Goal: Obtain resource: Obtain resource

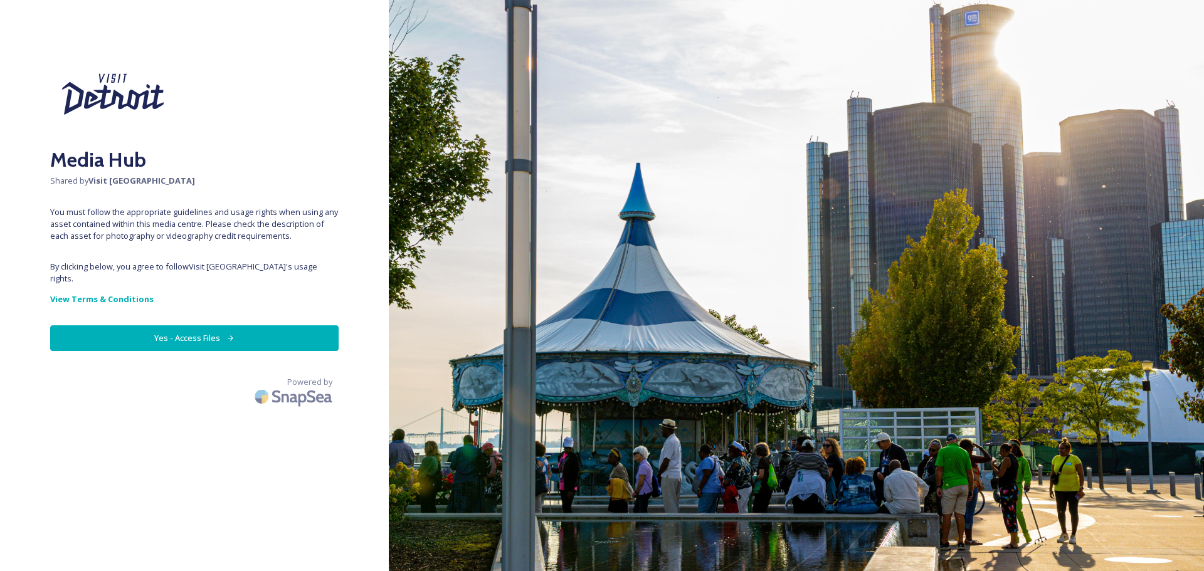
click at [176, 326] on button "Yes - Access Files" at bounding box center [194, 339] width 289 height 26
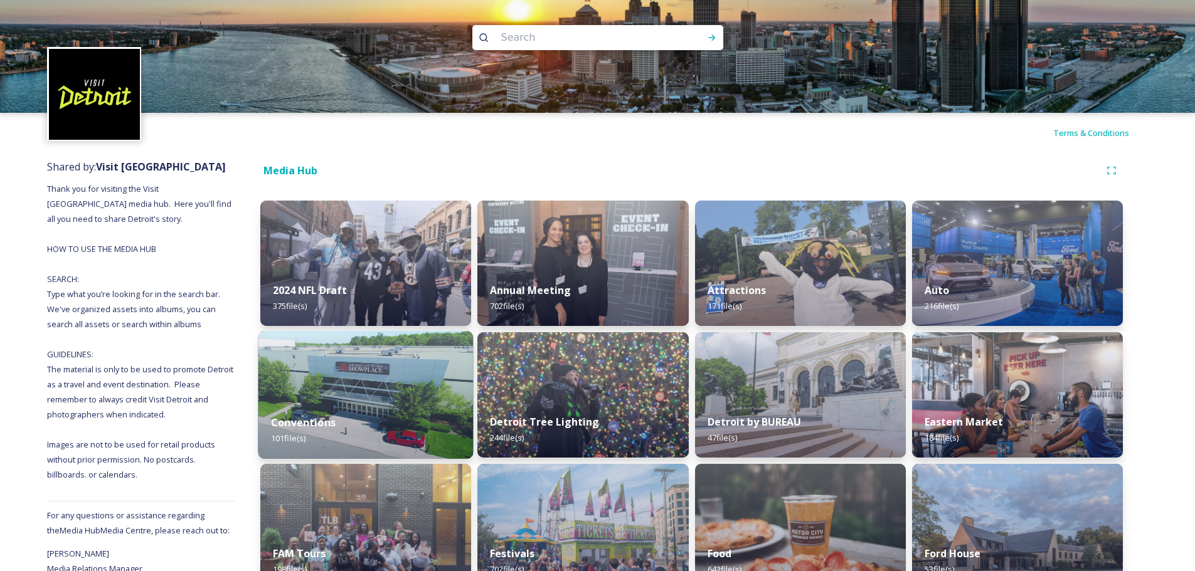
click at [363, 407] on div "Conventions 101 file(s)" at bounding box center [365, 430] width 215 height 57
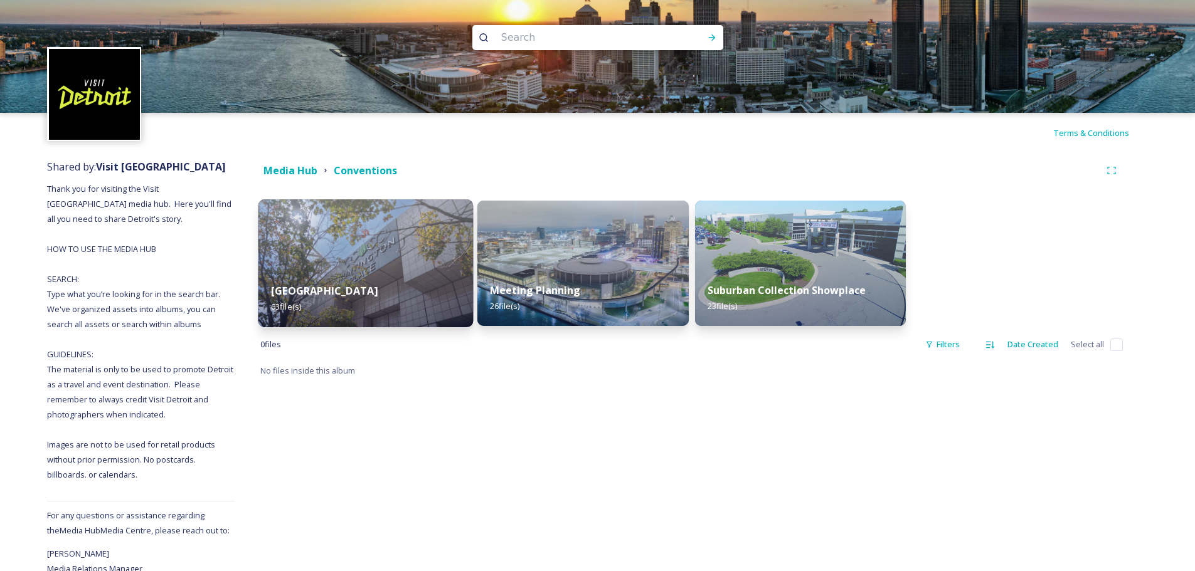
click at [349, 230] on img at bounding box center [365, 263] width 215 height 128
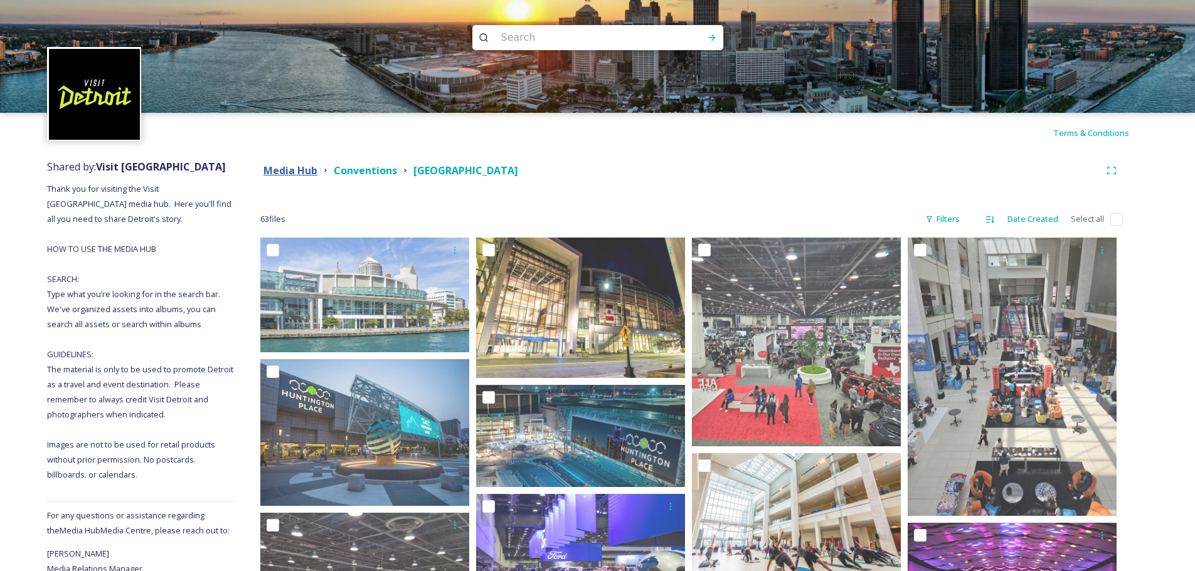
click at [290, 164] on strong "Media Hub" at bounding box center [290, 171] width 54 height 14
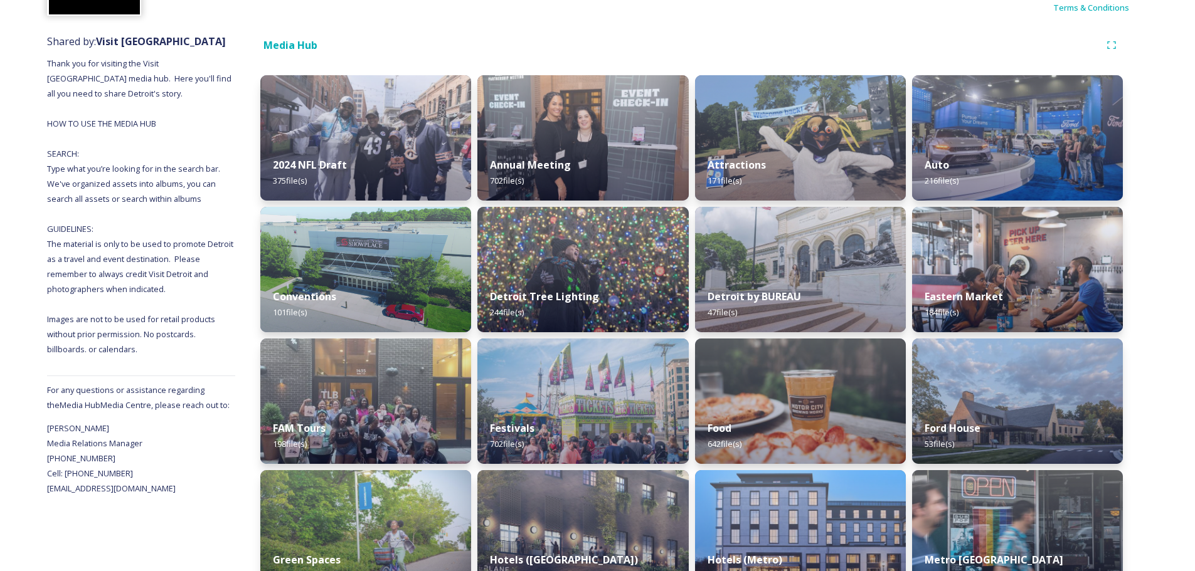
click at [1173, 290] on div "Shared by: Visit [GEOGRAPHIC_DATA] Thank you for visiting the Visit [GEOGRAPHIC…" at bounding box center [597, 582] width 1195 height 1108
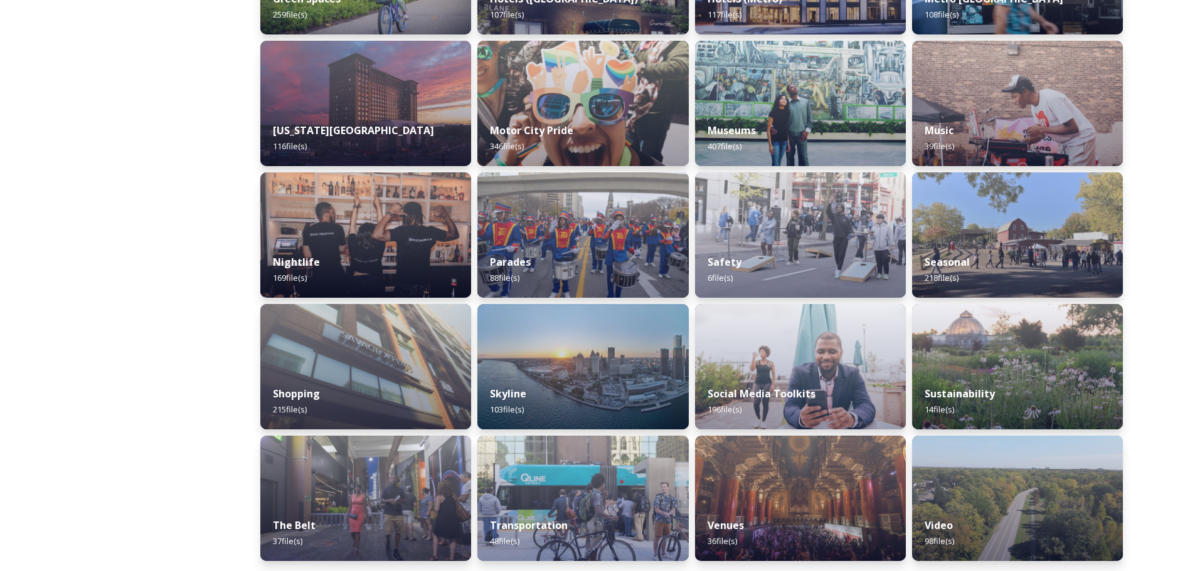
scroll to position [689, 0]
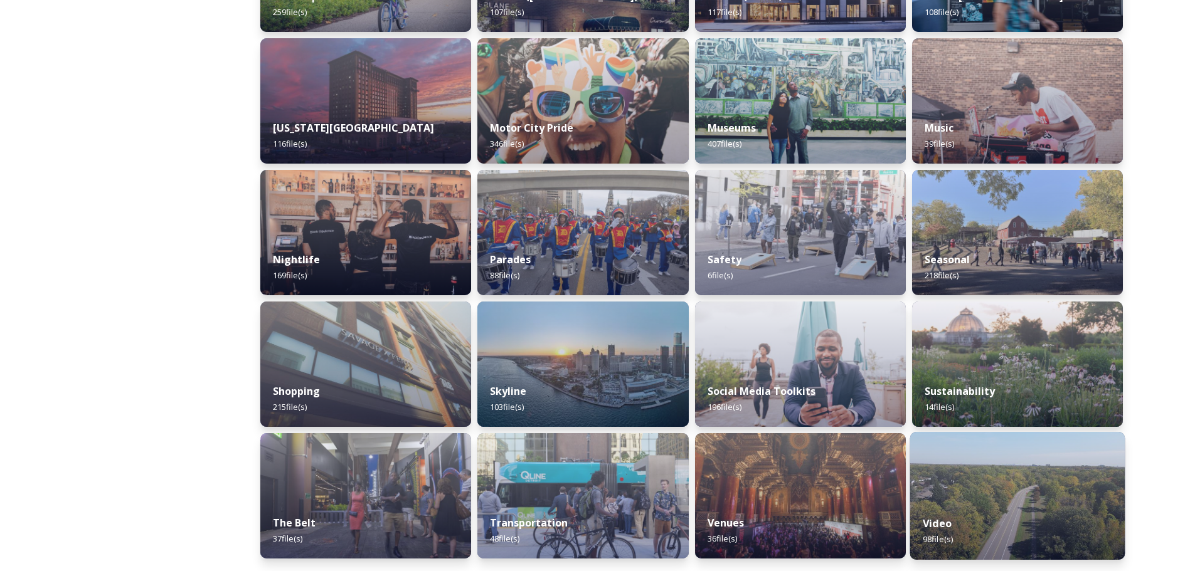
click at [1010, 490] on img at bounding box center [1017, 496] width 215 height 128
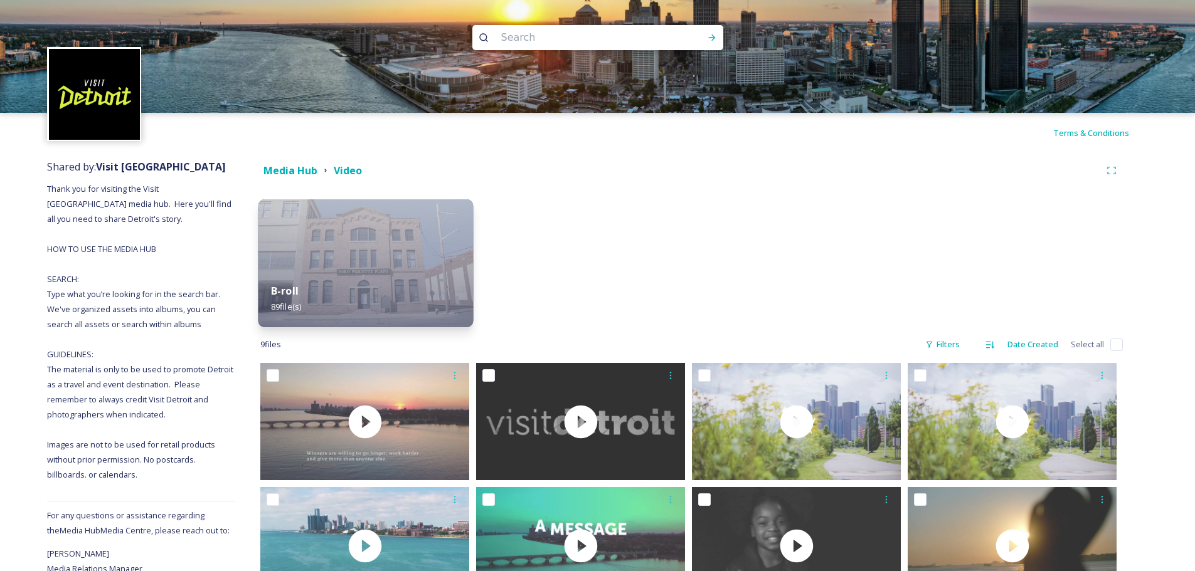
click at [421, 268] on img at bounding box center [365, 263] width 215 height 128
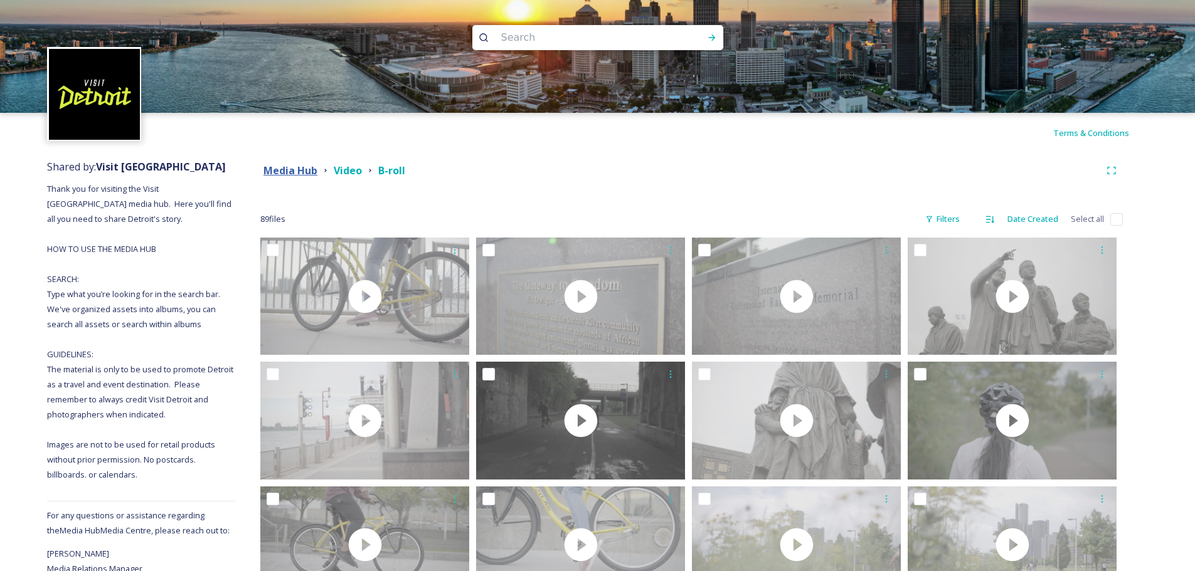
click at [305, 171] on strong "Media Hub" at bounding box center [290, 171] width 54 height 14
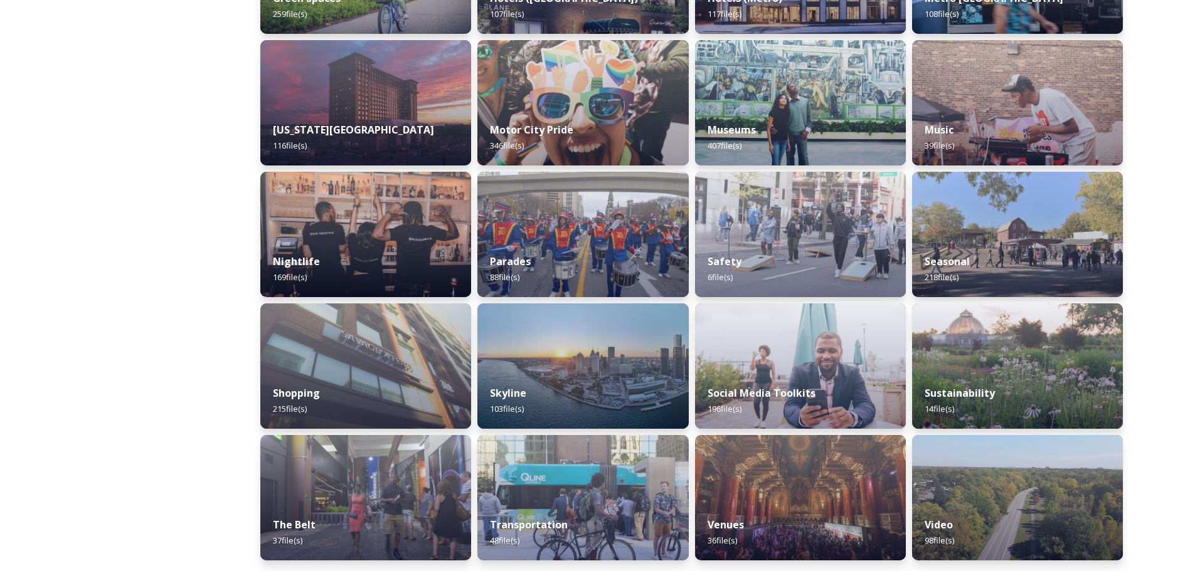
scroll to position [689, 0]
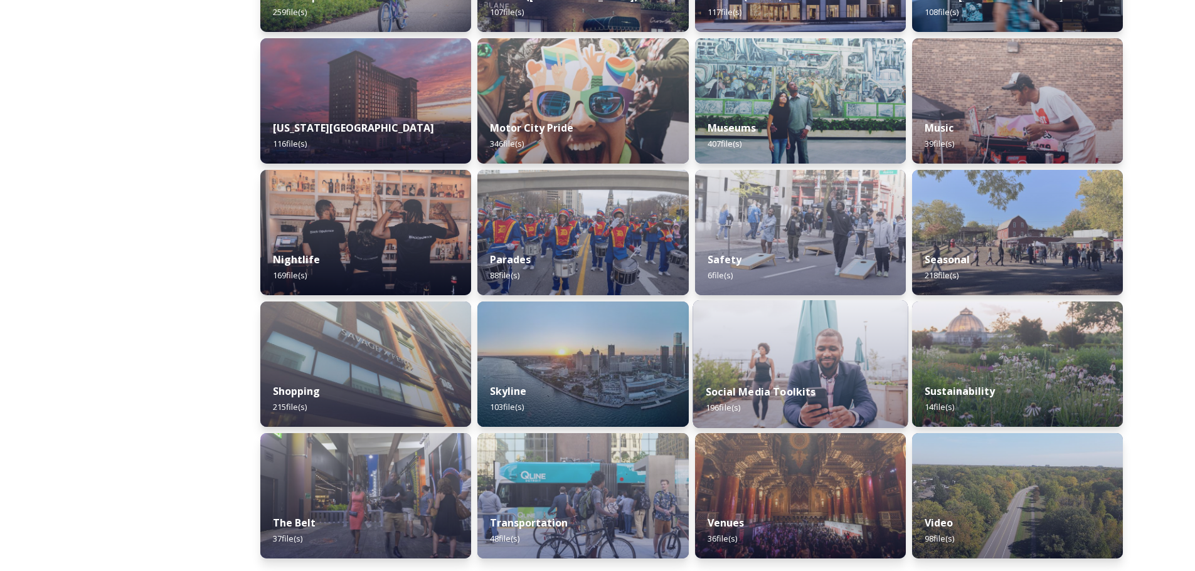
click at [773, 349] on img at bounding box center [800, 364] width 215 height 128
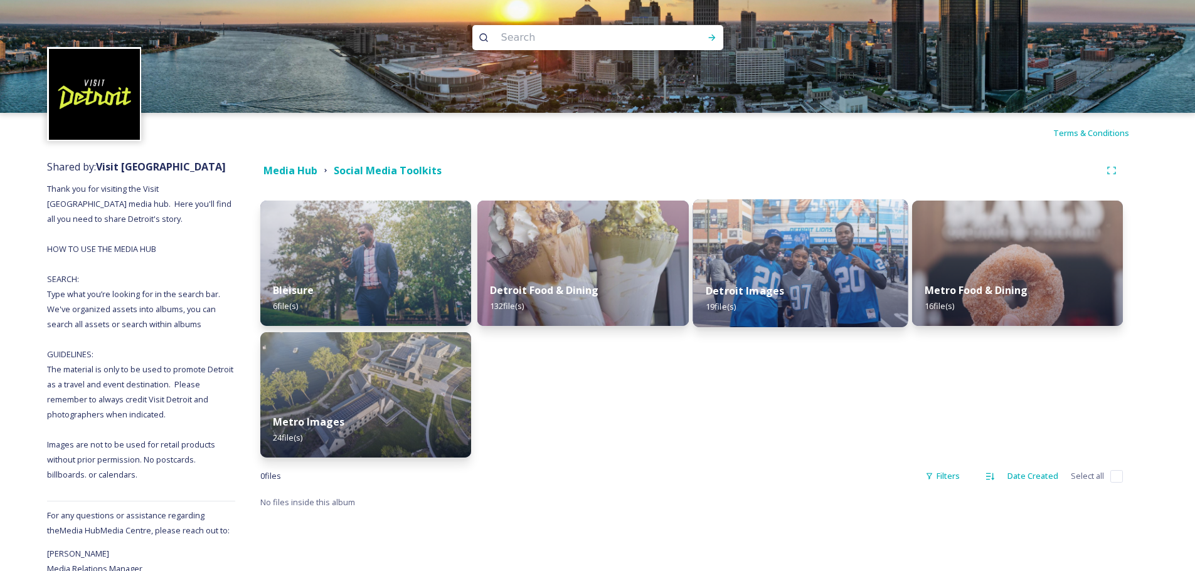
click at [773, 267] on img at bounding box center [800, 263] width 215 height 128
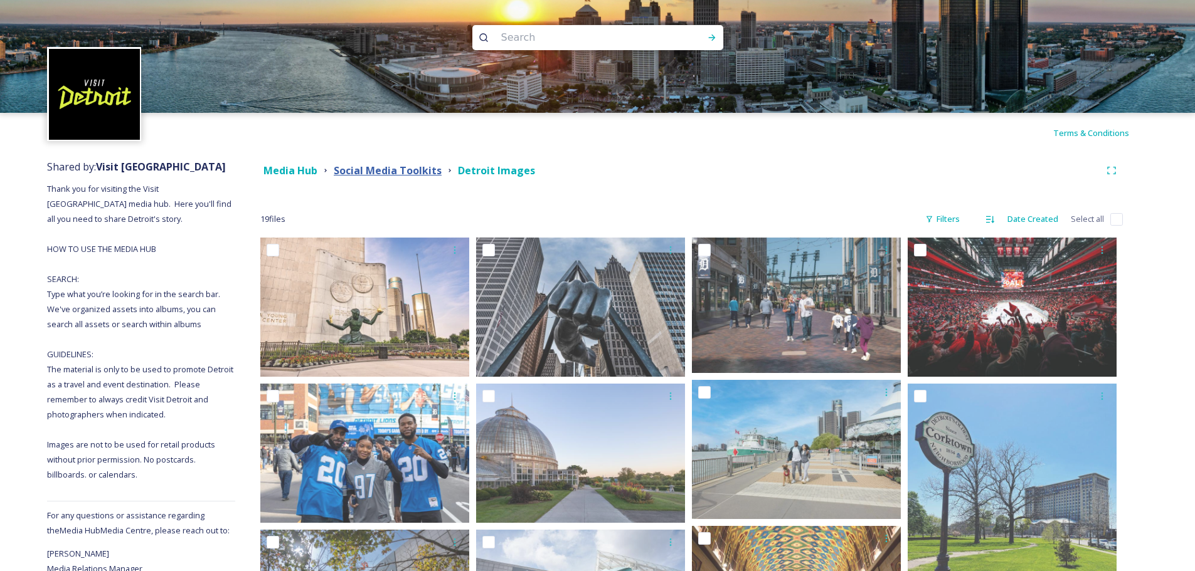
click at [348, 171] on strong "Social Media Toolkits" at bounding box center [388, 171] width 108 height 14
